Goal: Task Accomplishment & Management: Manage account settings

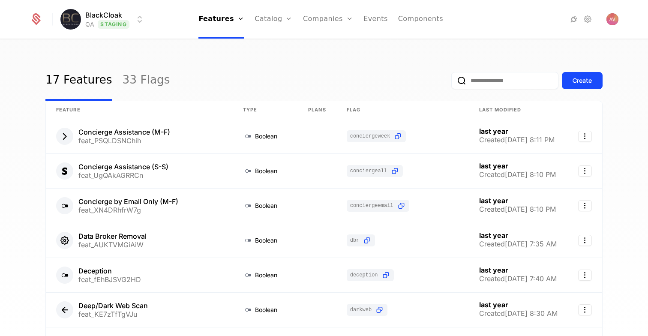
click at [119, 23] on html "BlackCloak QA Staging Features Features Flags Catalog Plans Add Ons Configurati…" at bounding box center [324, 168] width 648 height 336
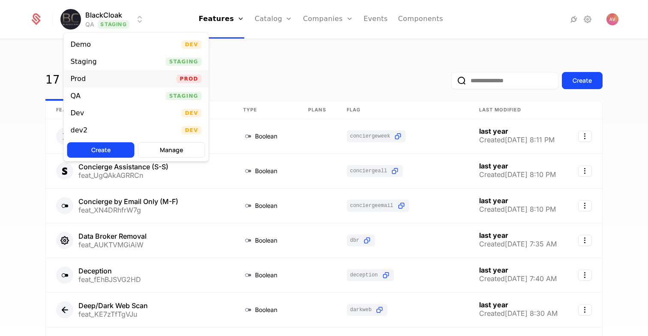
click at [101, 85] on div "Prod Prod" at bounding box center [136, 78] width 145 height 17
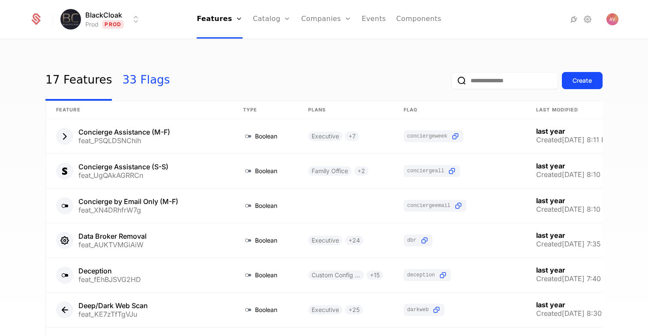
click at [143, 81] on link "33 Flags" at bounding box center [146, 80] width 48 height 40
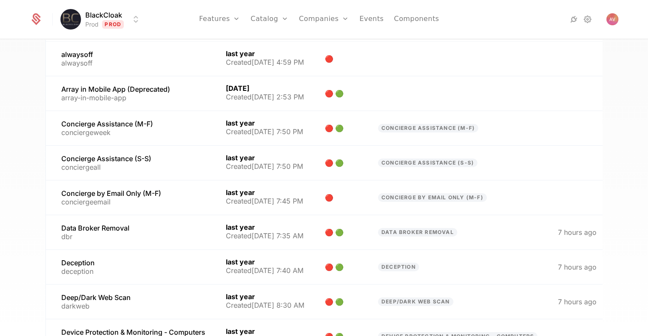
scroll to position [209, 0]
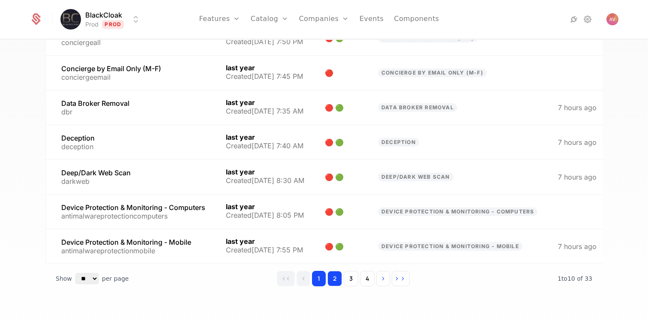
click at [336, 276] on button "2" at bounding box center [334, 278] width 15 height 15
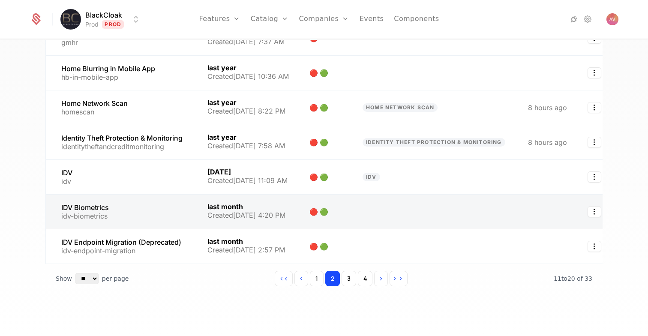
click at [138, 214] on link at bounding box center [121, 212] width 151 height 34
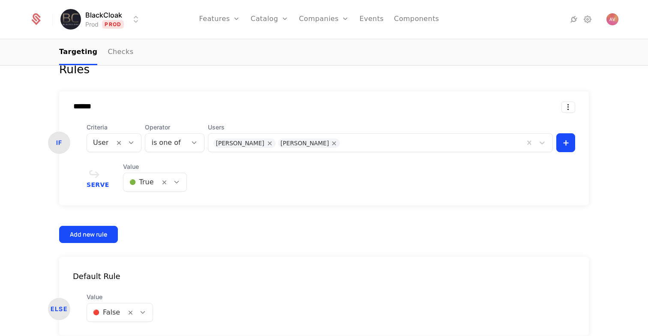
scroll to position [267, 0]
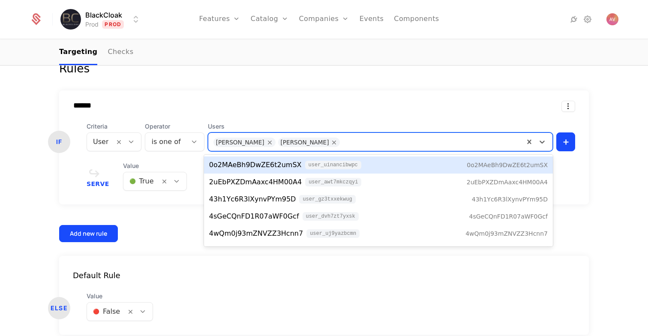
click at [351, 144] on div at bounding box center [431, 141] width 175 height 12
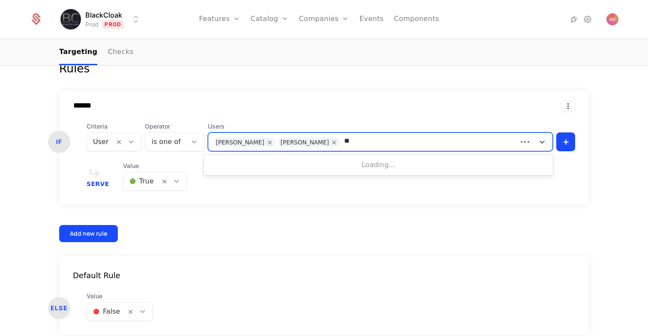
type input "*"
type input "*****"
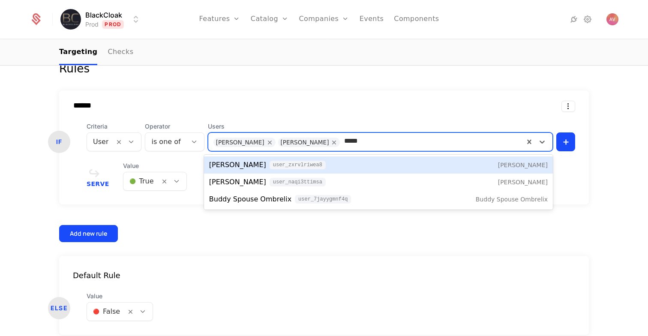
click at [351, 144] on input "*****" at bounding box center [356, 141] width 24 height 10
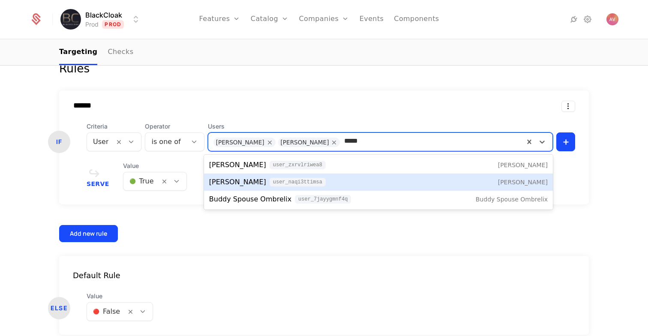
click at [354, 177] on div "[PERSON_NAME] user_Naqi3TTimsA [PERSON_NAME]" at bounding box center [378, 182] width 339 height 10
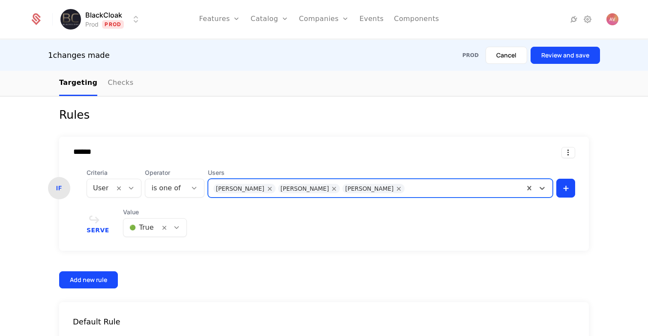
scroll to position [306, 0]
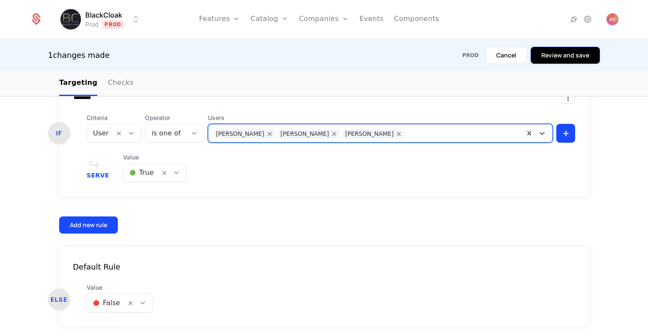
click at [570, 51] on button "Review and save" at bounding box center [565, 55] width 69 height 17
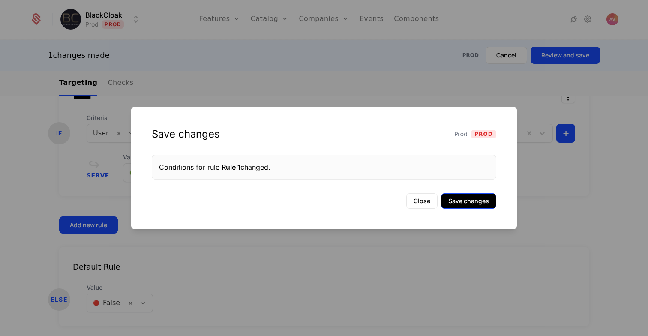
click at [470, 199] on button "Save changes" at bounding box center [468, 200] width 55 height 15
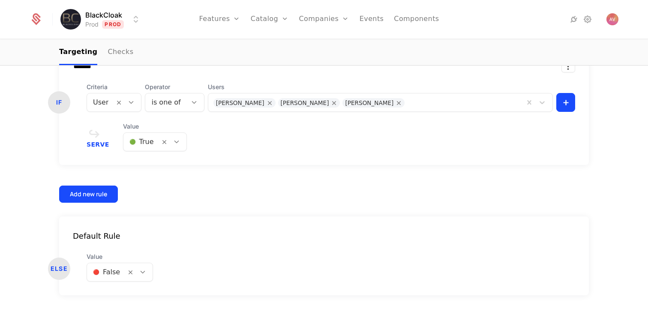
click at [429, 102] on div at bounding box center [464, 102] width 110 height 12
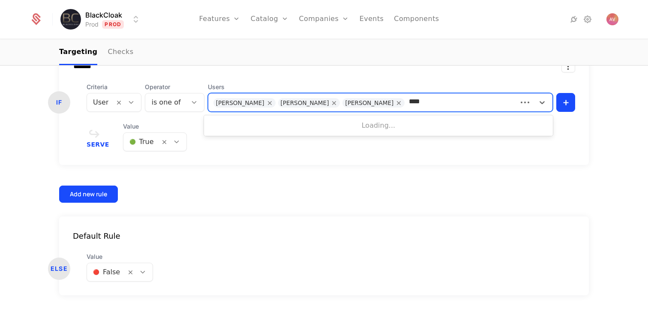
type input "*****"
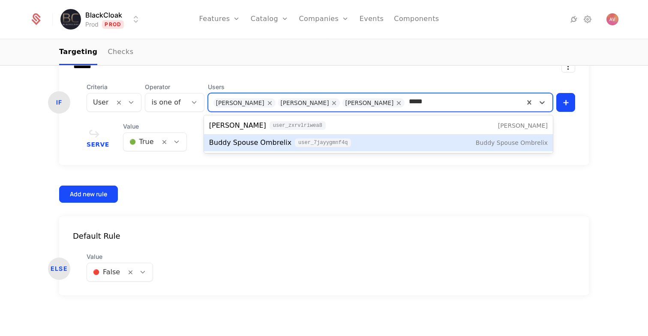
click at [269, 143] on span "Buddy Spouse Ombrelix" at bounding box center [250, 143] width 82 height 10
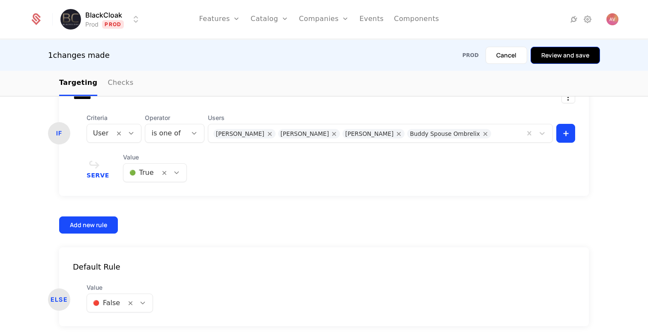
click at [550, 59] on button "Review and save" at bounding box center [565, 55] width 69 height 17
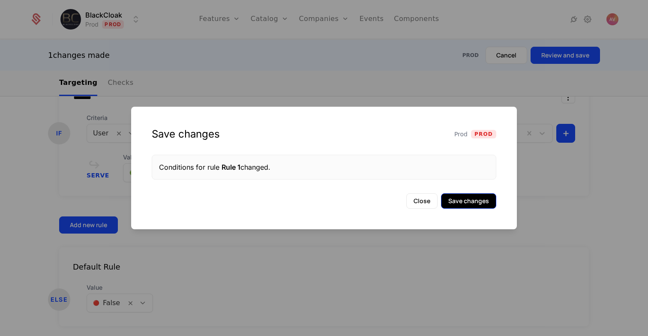
click at [467, 202] on button "Save changes" at bounding box center [468, 200] width 55 height 15
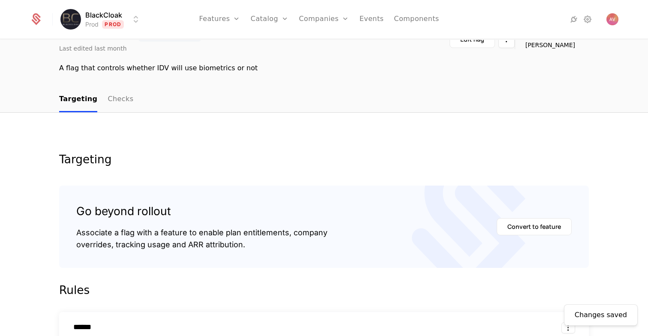
scroll to position [0, 0]
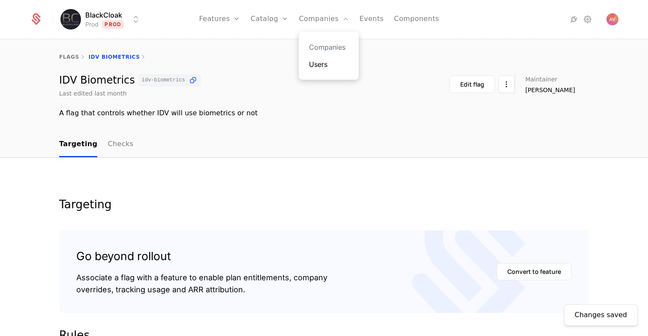
click at [324, 68] on link "Users" at bounding box center [328, 64] width 39 height 10
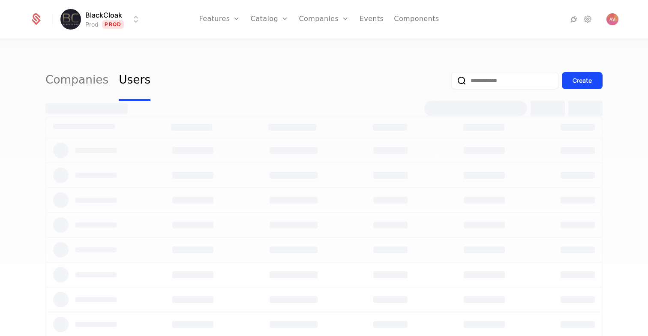
click at [504, 84] on input "email" at bounding box center [504, 80] width 107 height 17
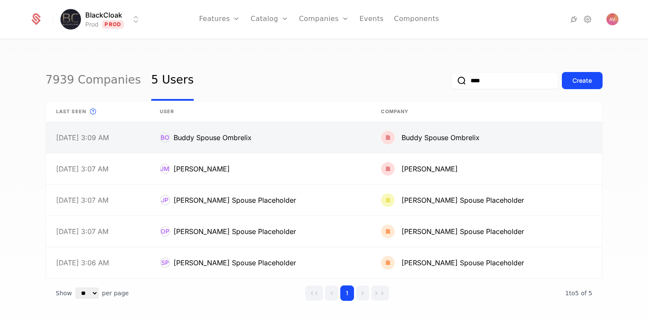
type input "****"
click at [299, 131] on link at bounding box center [261, 137] width 222 height 31
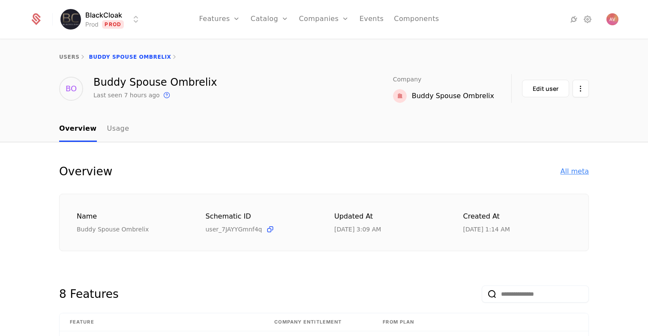
click at [575, 173] on div "All meta" at bounding box center [575, 171] width 28 height 10
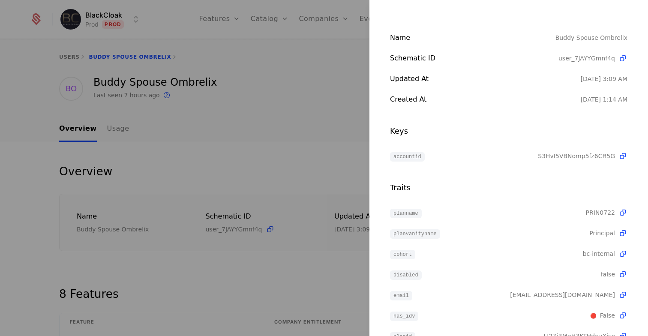
scroll to position [62, 0]
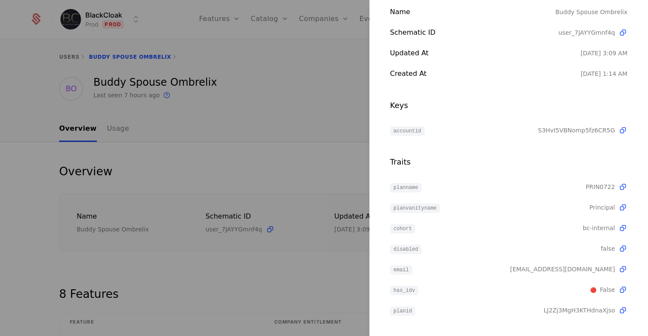
click at [288, 177] on div at bounding box center [324, 168] width 648 height 336
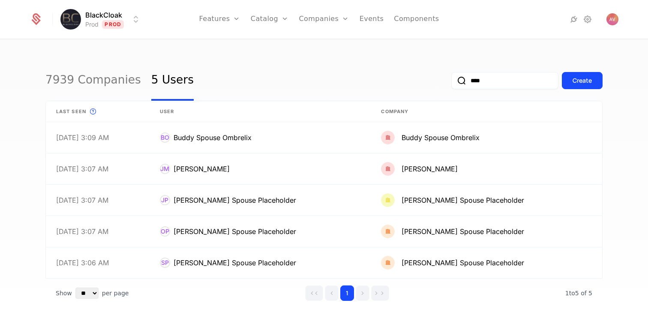
click at [219, 77] on div "7939 Companies 5 Users **** Create" at bounding box center [323, 80] width 557 height 40
